Goal: Communication & Community: Answer question/provide support

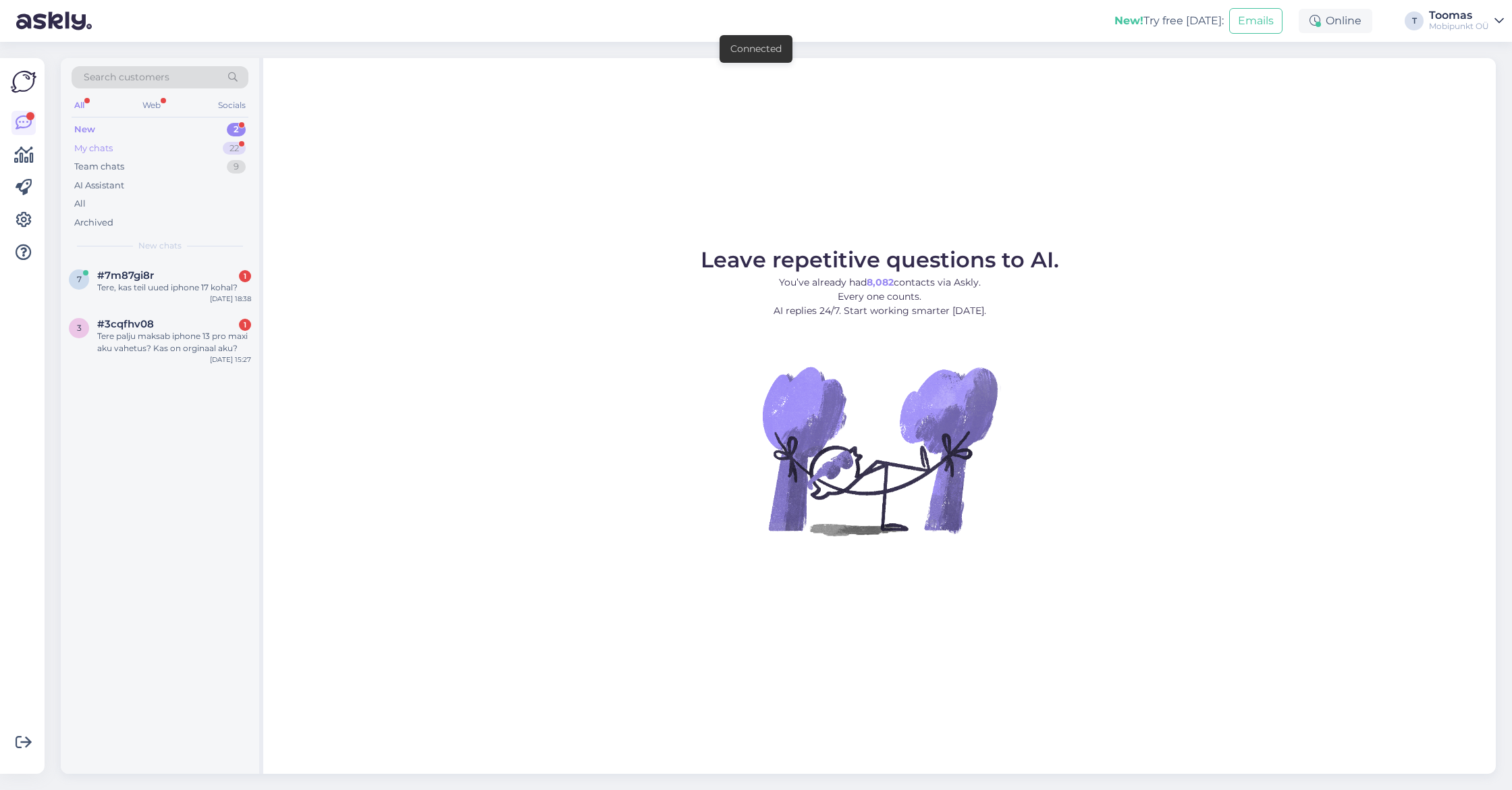
click at [235, 140] on div "My chats 22" at bounding box center [160, 148] width 177 height 19
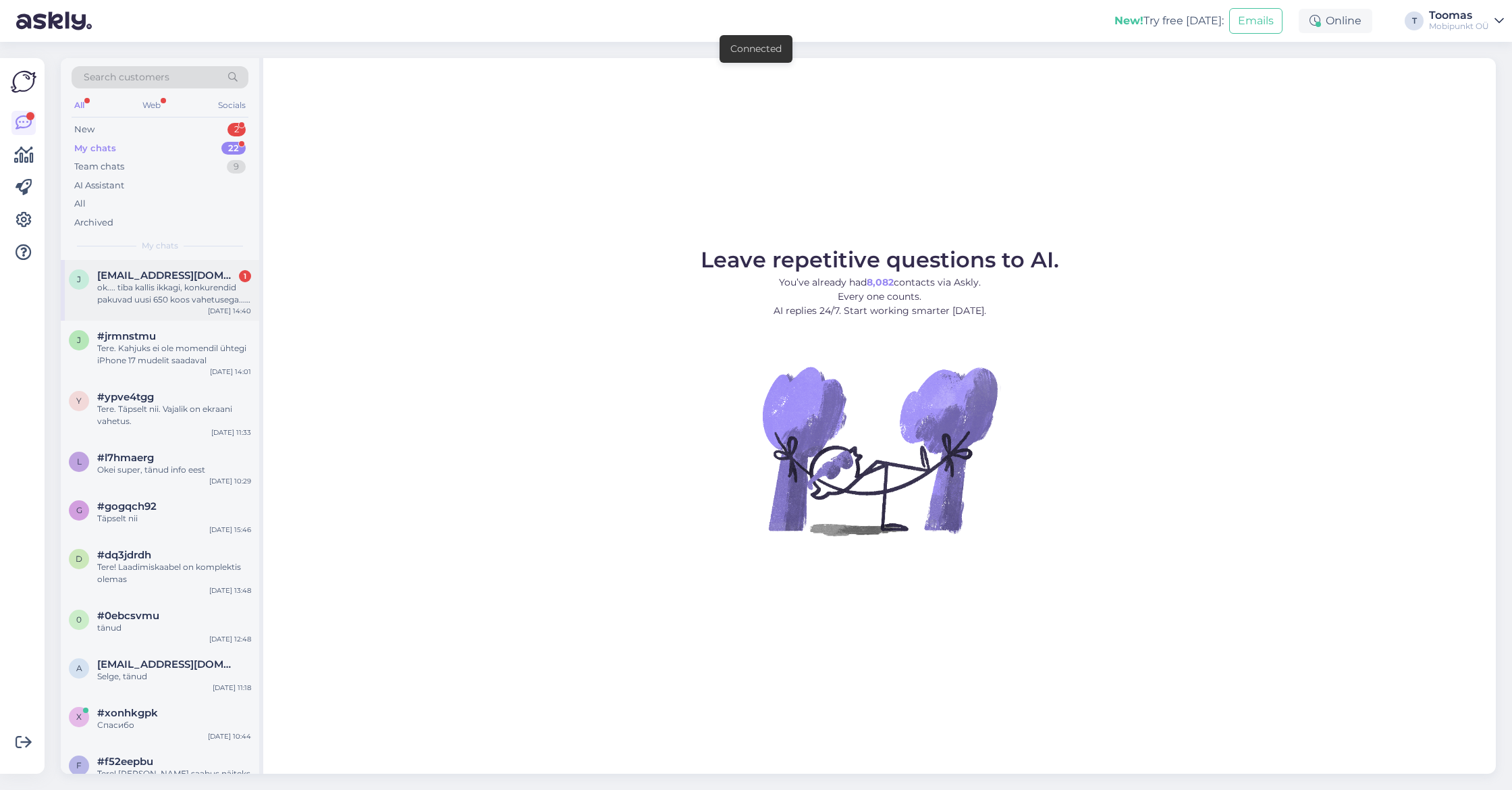
click at [220, 298] on div "ok.... tiba kallis ikkagi, konkurendid pakuvad uusi 650 koos vahetusega... see …" at bounding box center [174, 294] width 154 height 24
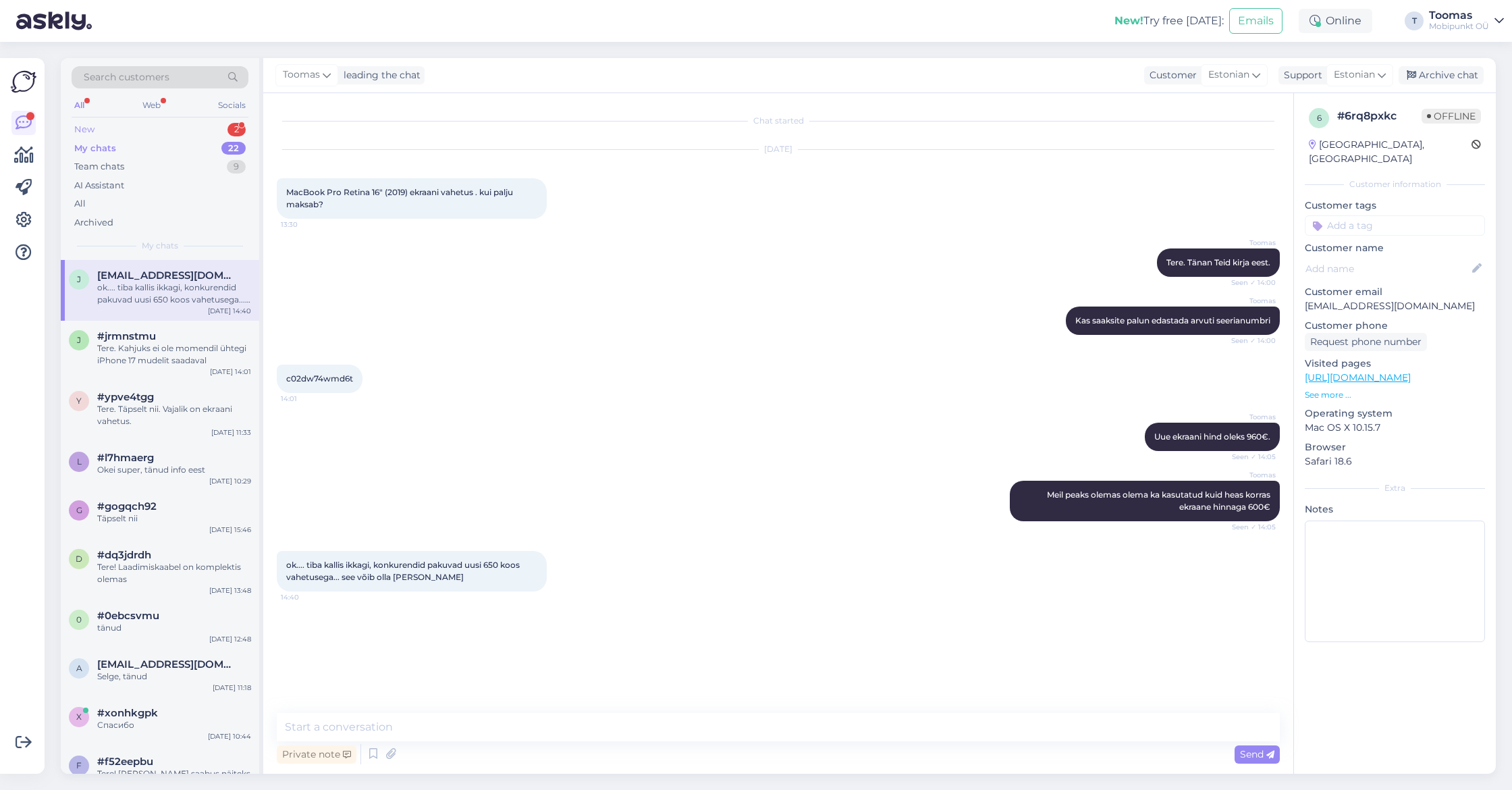
click at [217, 133] on div "New 2" at bounding box center [160, 129] width 177 height 19
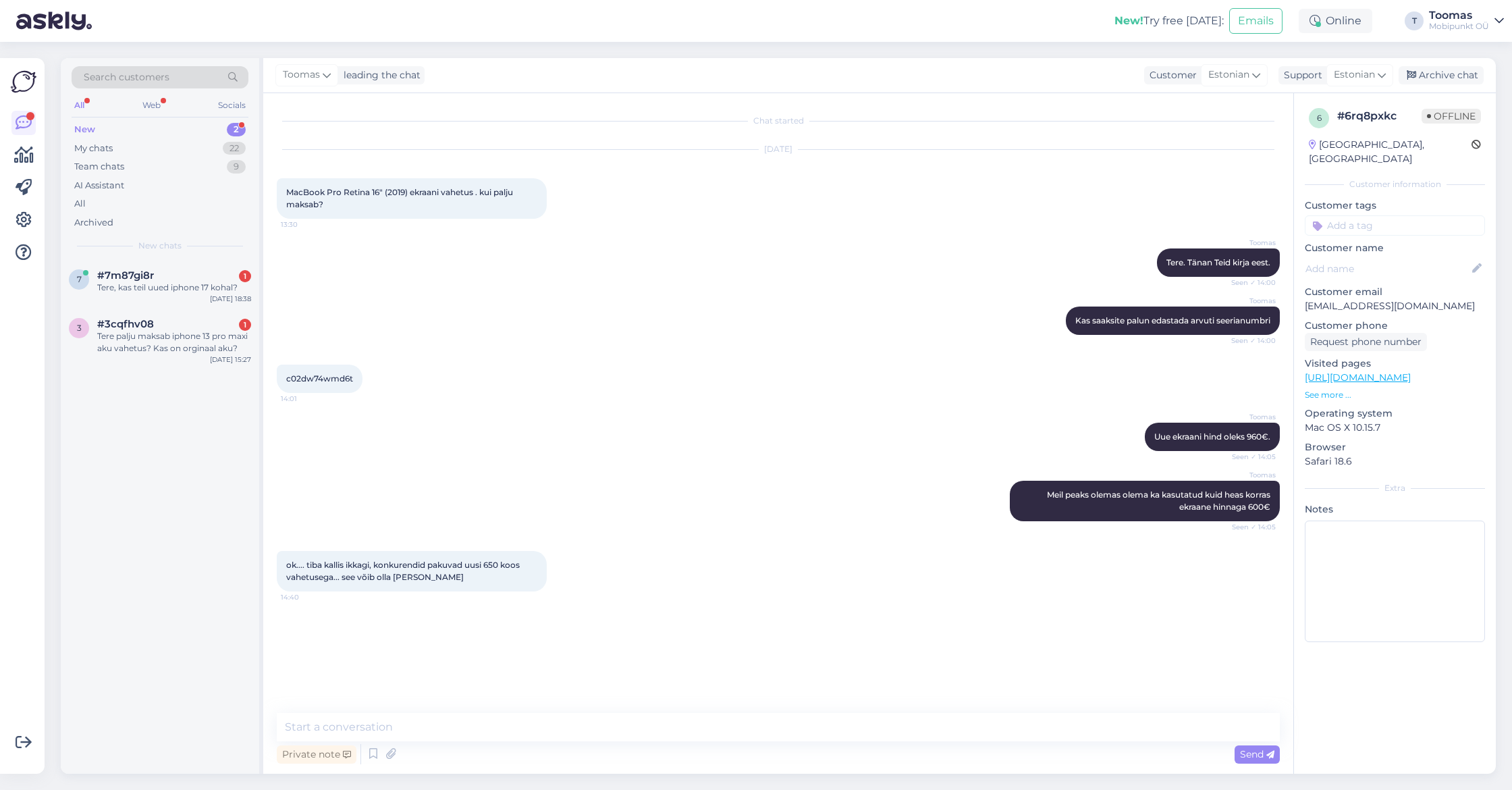
click at [213, 248] on div "New chats" at bounding box center [160, 245] width 177 height 12
click at [211, 278] on div "#7m87gi8r 1" at bounding box center [174, 275] width 154 height 12
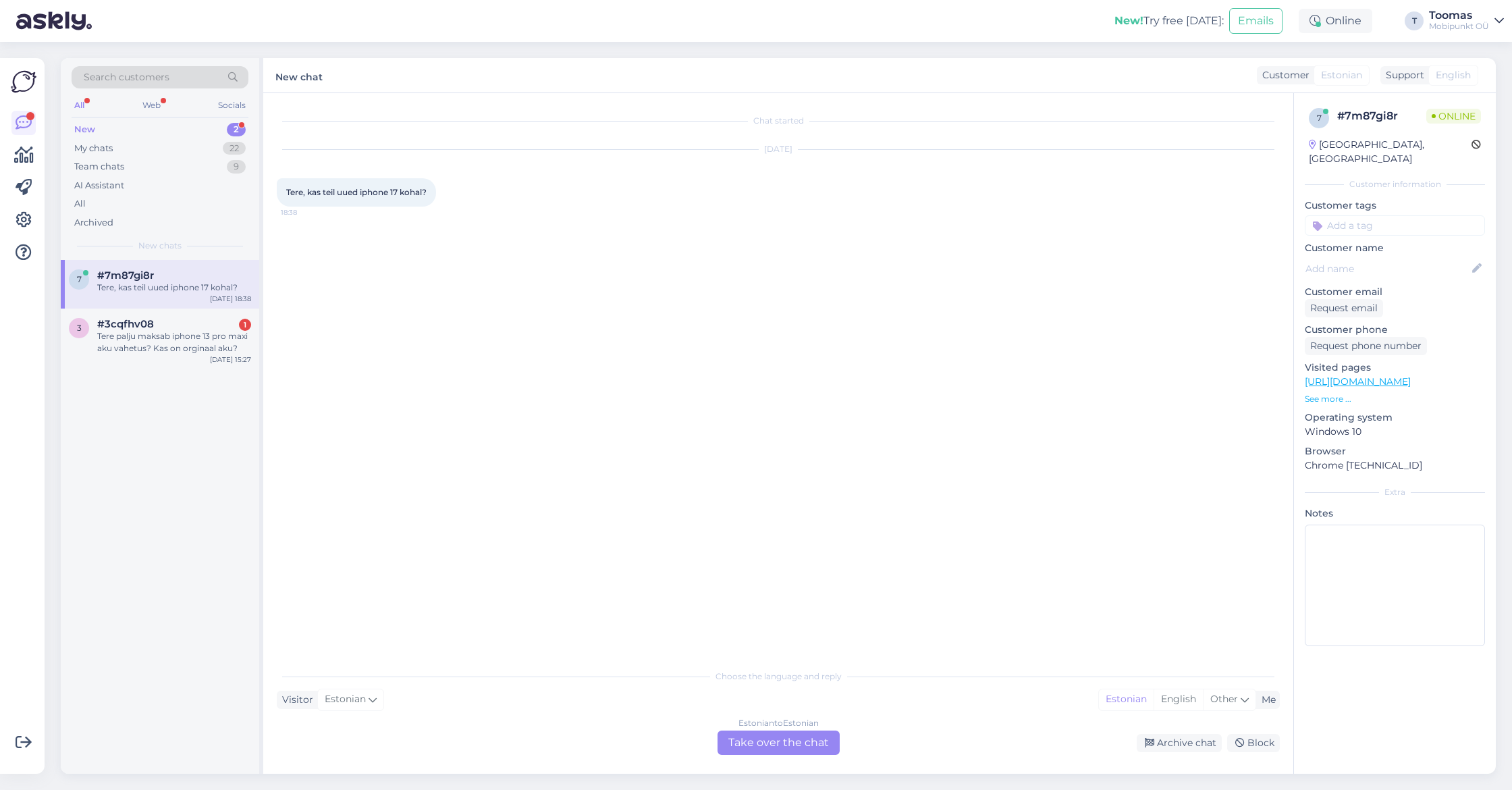
click at [799, 752] on div "Estonian to Estonian Take over the chat" at bounding box center [778, 743] width 122 height 24
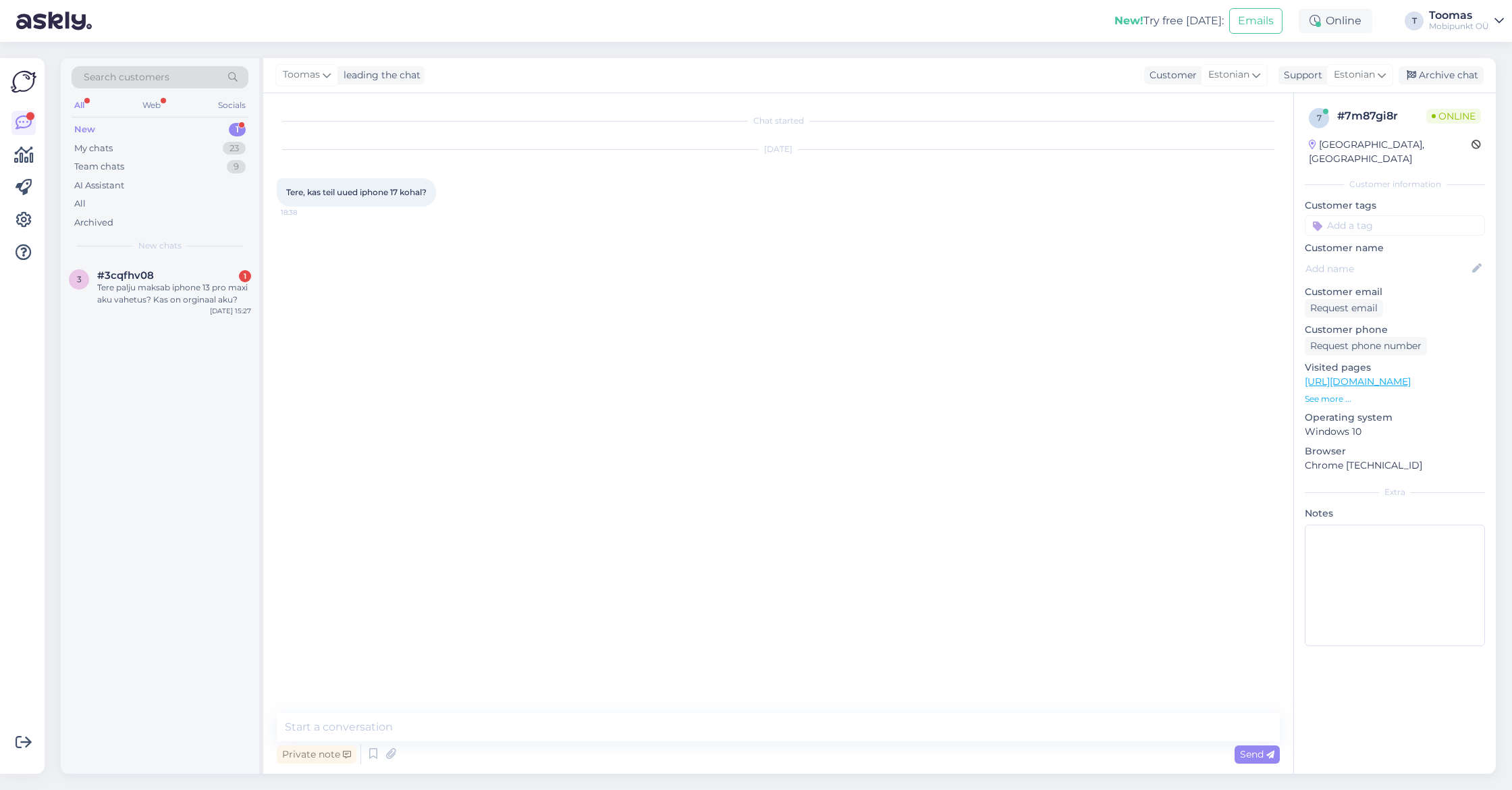
click at [804, 734] on textarea at bounding box center [778, 727] width 1003 height 29
type textarea "Tere. Kahjuks ei ole kohapeal ühtegi varianti pakkuda"
type textarea "Ainult iPhone Air on saadaval"
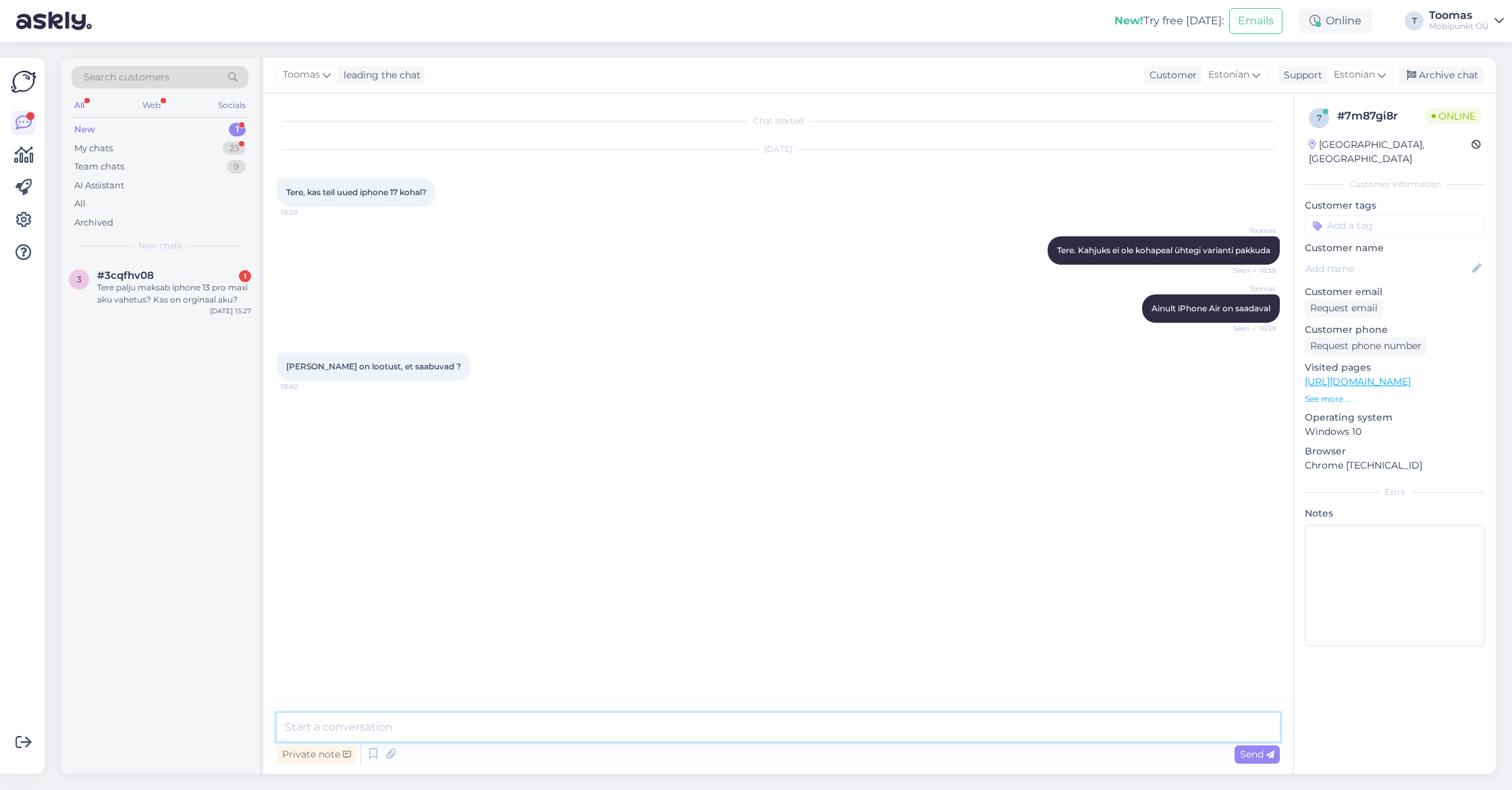
click at [444, 736] on textarea at bounding box center [778, 727] width 1003 height 29
type textarea "Iga nädal saabub neid kuid lähevad kõik eeltellijatele."
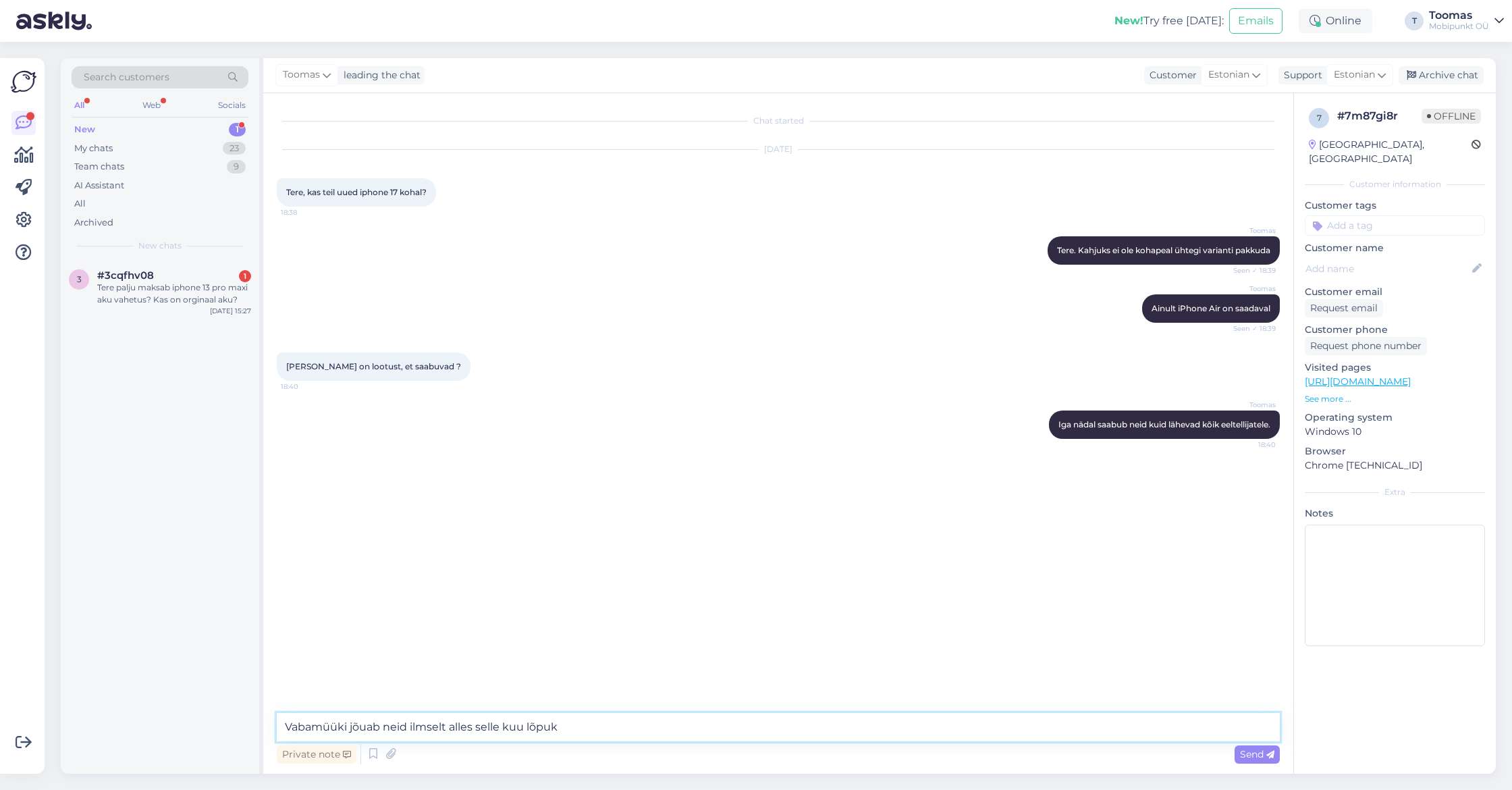
type textarea "Vabamüüki jõuab neid ilmselt alles selle kuu lõpuks"
